Goal: Find specific page/section: Find specific page/section

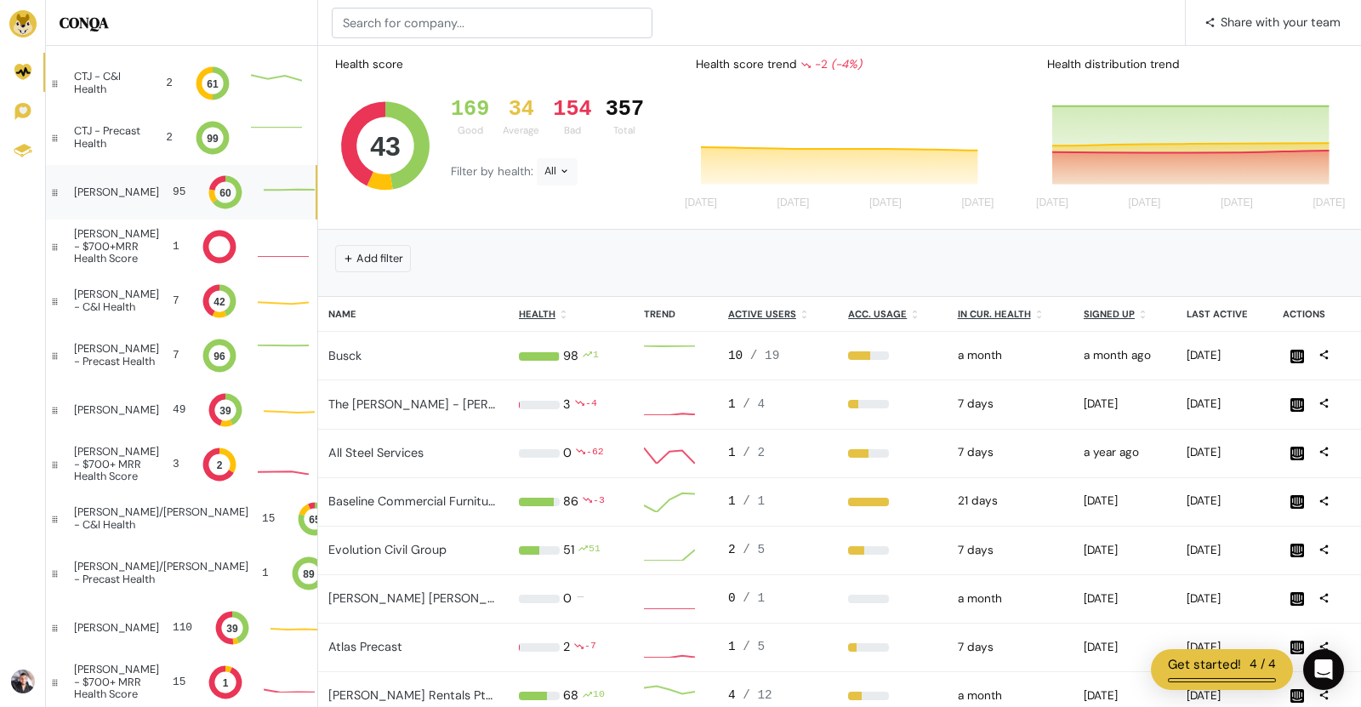
click at [95, 186] on div "[PERSON_NAME]" at bounding box center [116, 192] width 85 height 12
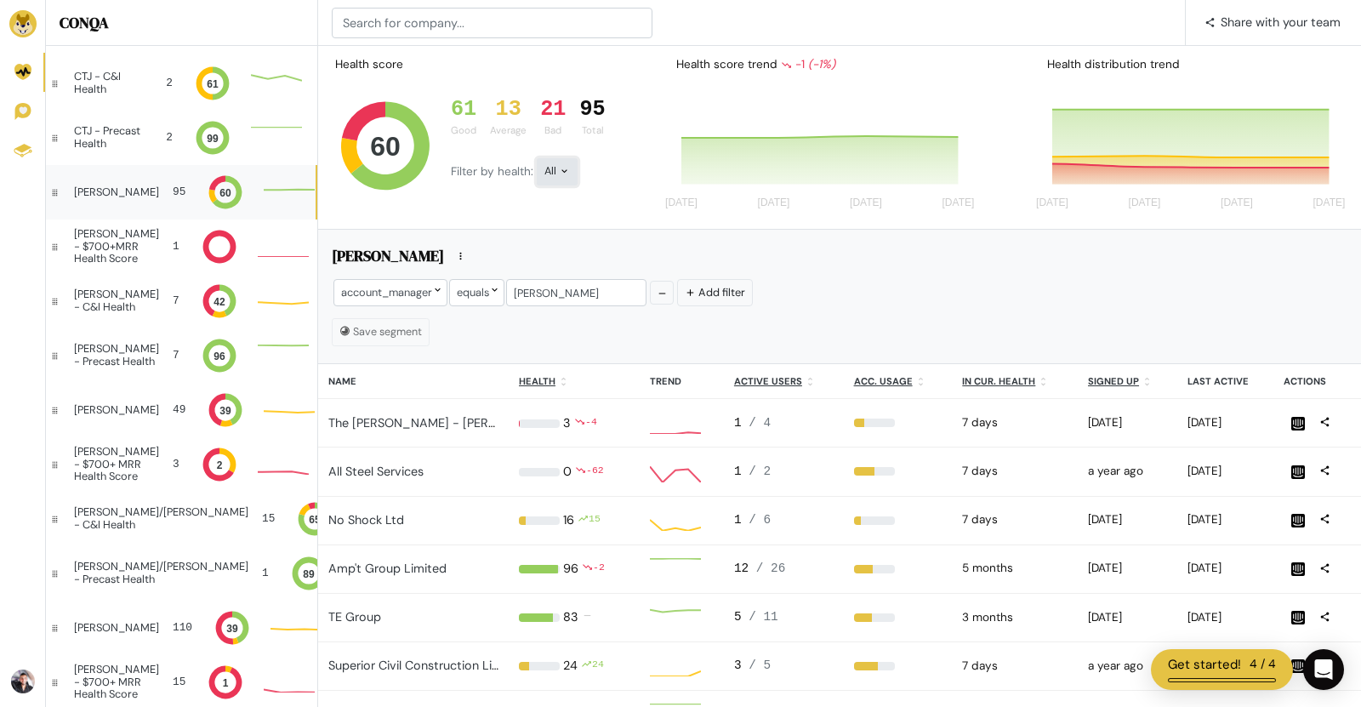
click at [565, 174] on icon at bounding box center [564, 170] width 11 height 11
click at [581, 326] on button "Bad" at bounding box center [584, 323] width 94 height 39
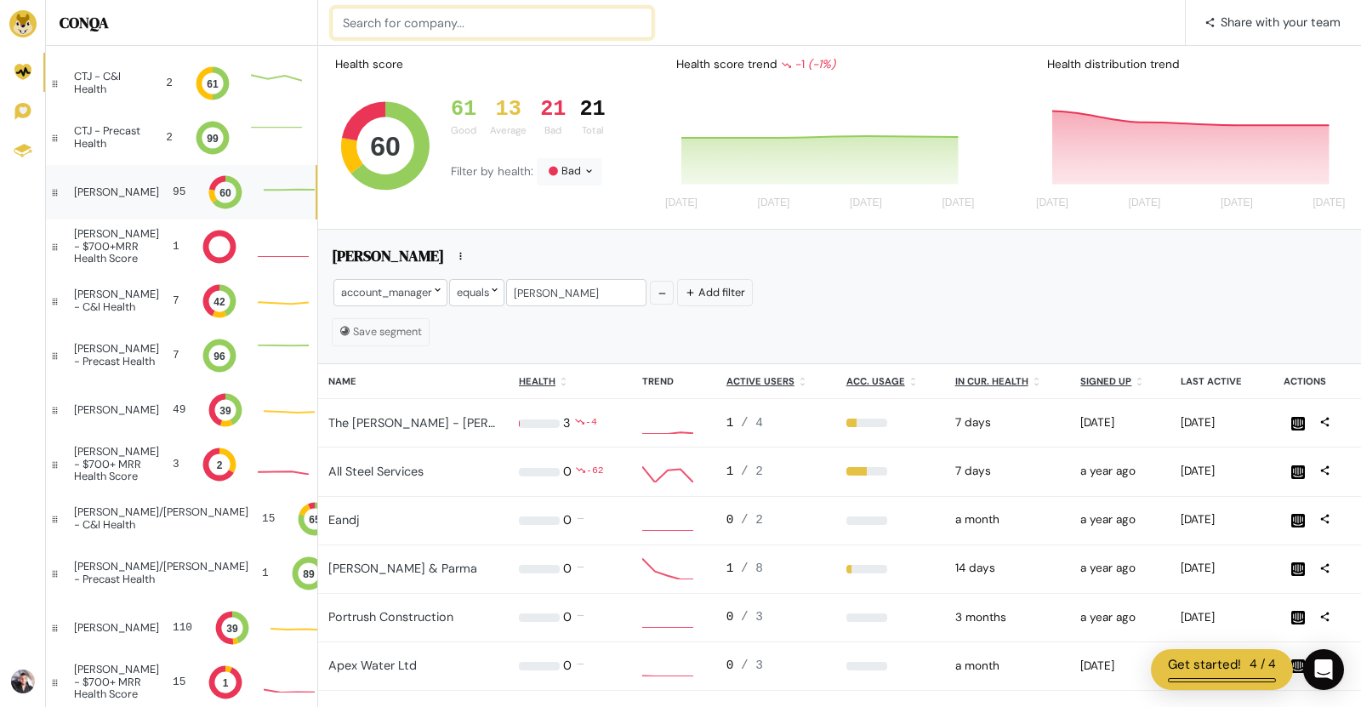
click at [403, 22] on input at bounding box center [492, 23] width 321 height 31
type input "wight a"
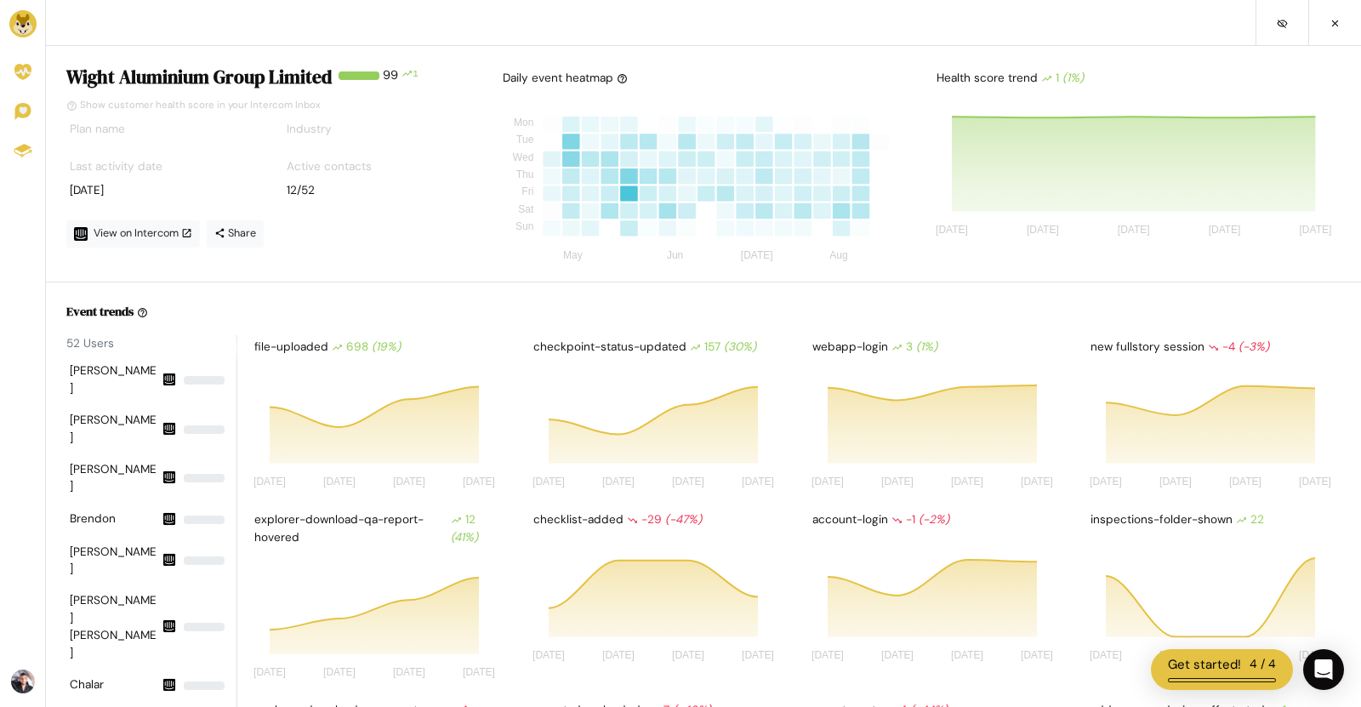
click at [29, 23] on img at bounding box center [22, 23] width 27 height 27
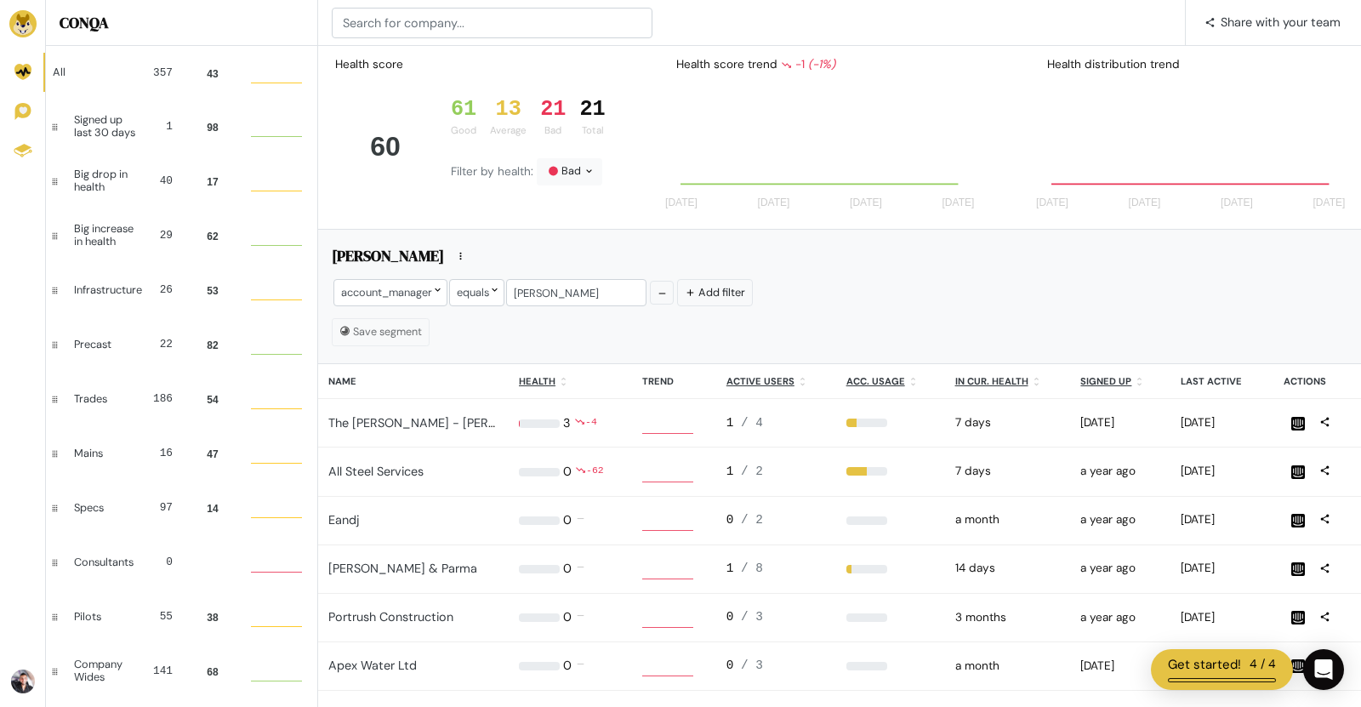
scroll to position [1, 1]
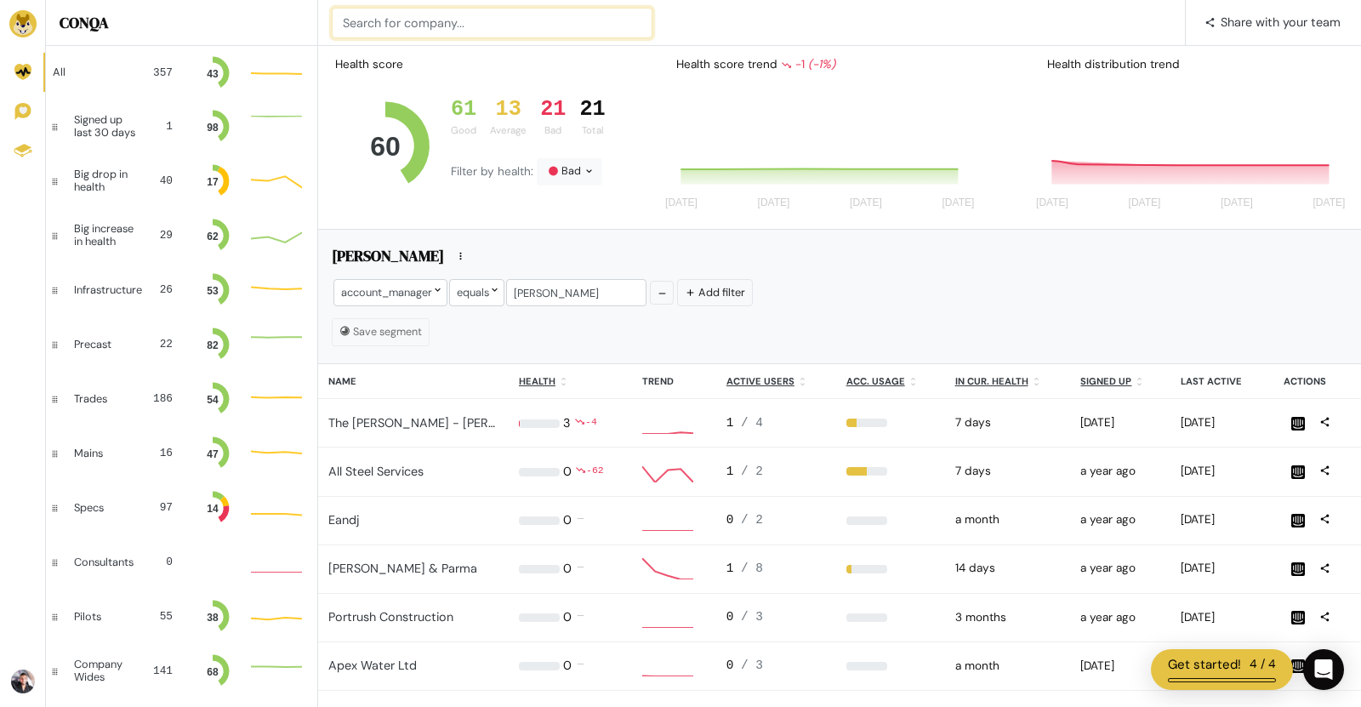
click at [411, 17] on input at bounding box center [492, 23] width 321 height 31
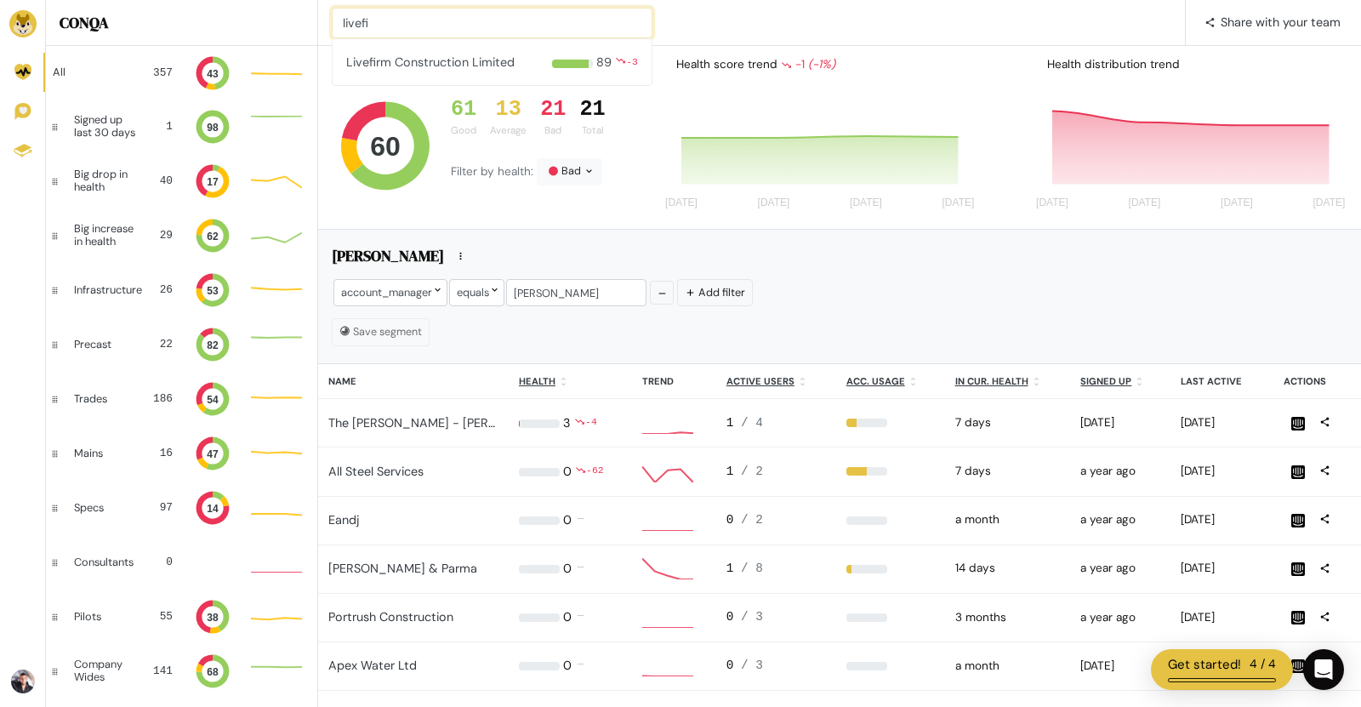
type input "livefi"
